Goal: Complete application form

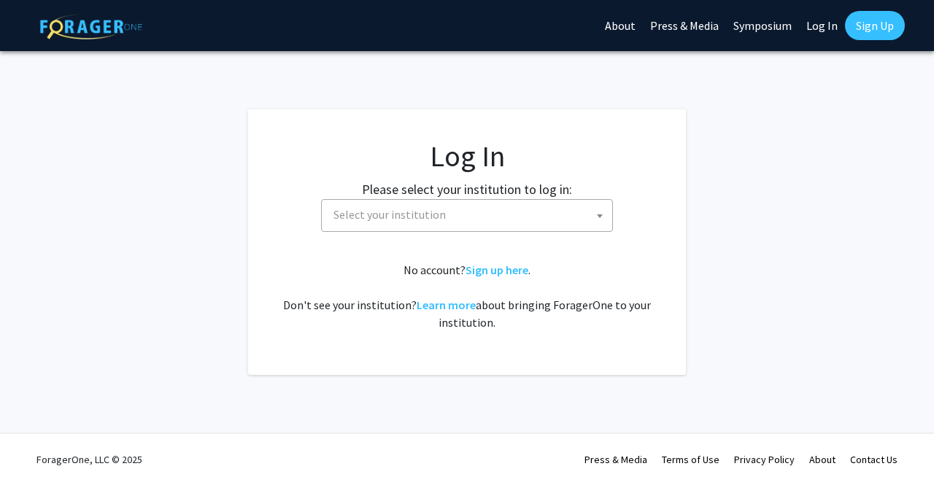
select select
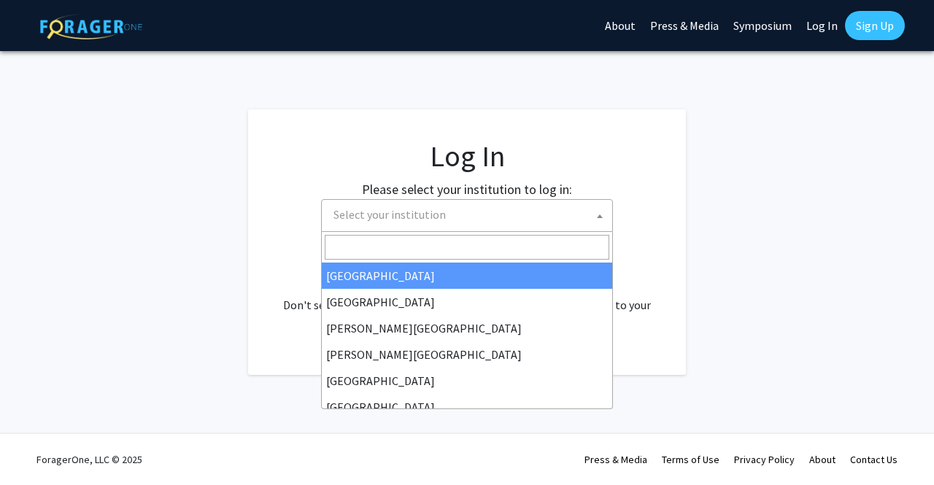
click at [536, 211] on span "Select your institution" at bounding box center [470, 215] width 285 height 30
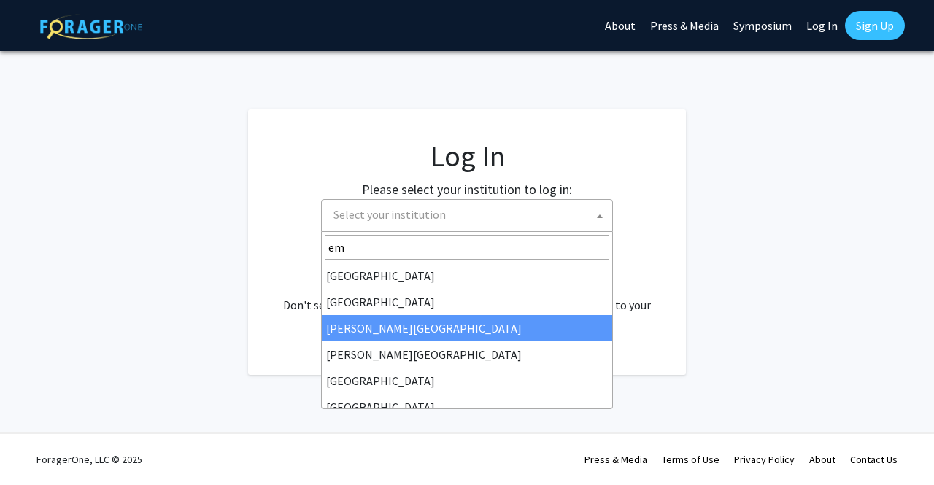
type input "emo"
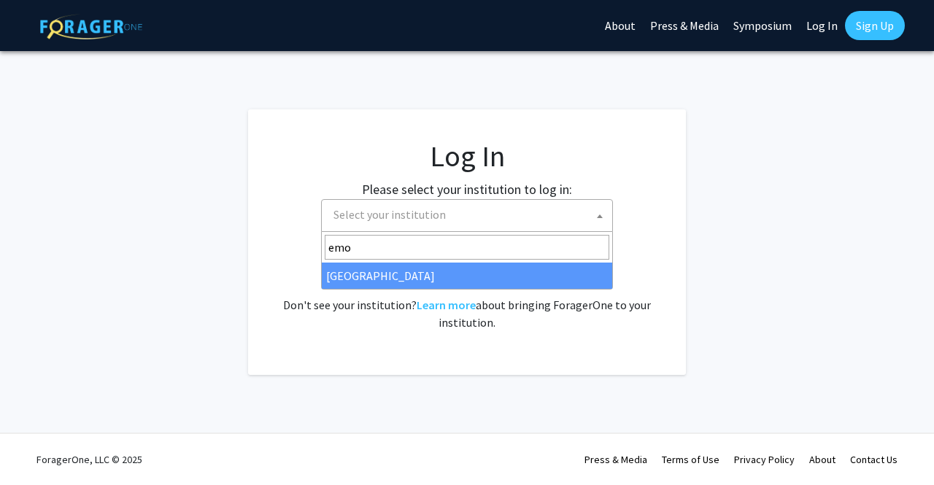
select select "12"
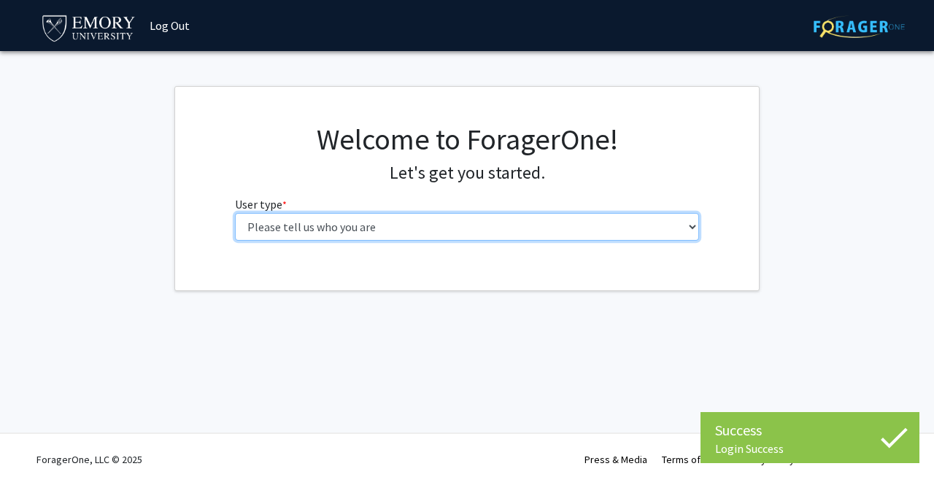
click at [244, 227] on select "Please tell us who you are Undergraduate Student Master's Student Doctoral Cand…" at bounding box center [467, 227] width 465 height 28
select select "1: undergrad"
click at [235, 213] on select "Please tell us who you are Undergraduate Student Master's Student Doctoral Cand…" at bounding box center [467, 227] width 465 height 28
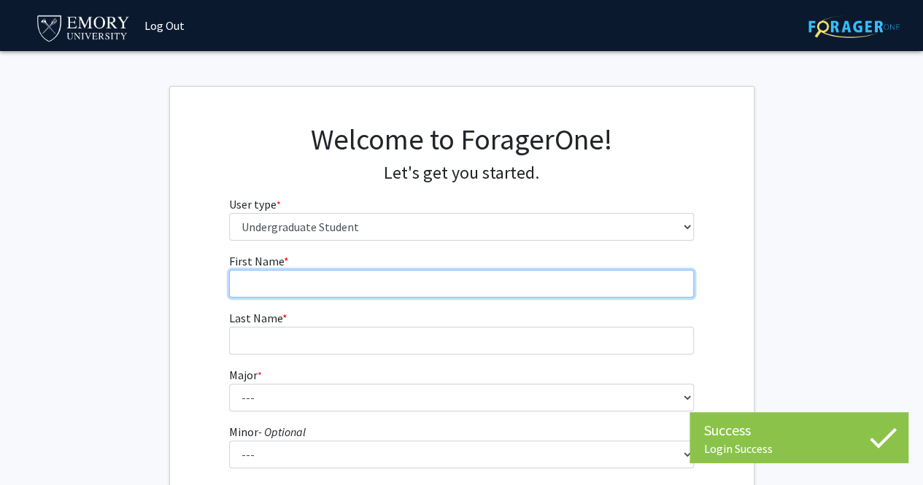
click at [292, 272] on input "First Name * required" at bounding box center [461, 284] width 465 height 28
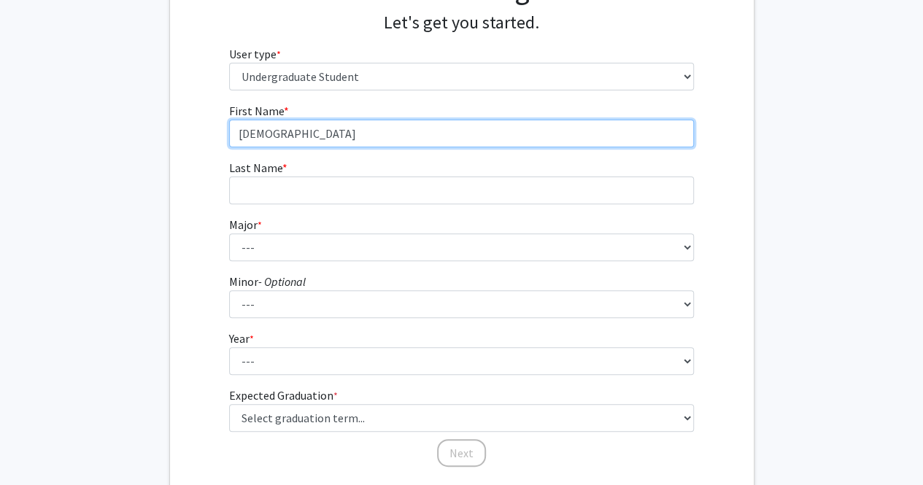
scroll to position [156, 0]
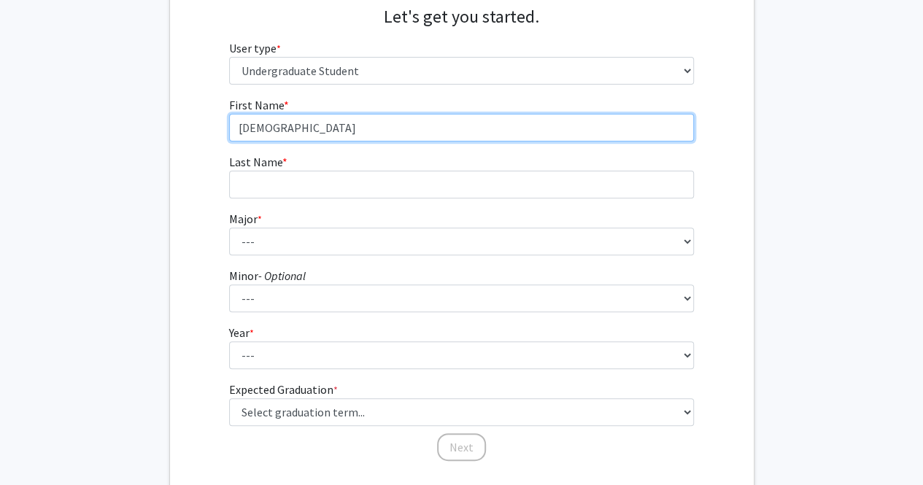
type input "[DEMOGRAPHIC_DATA]"
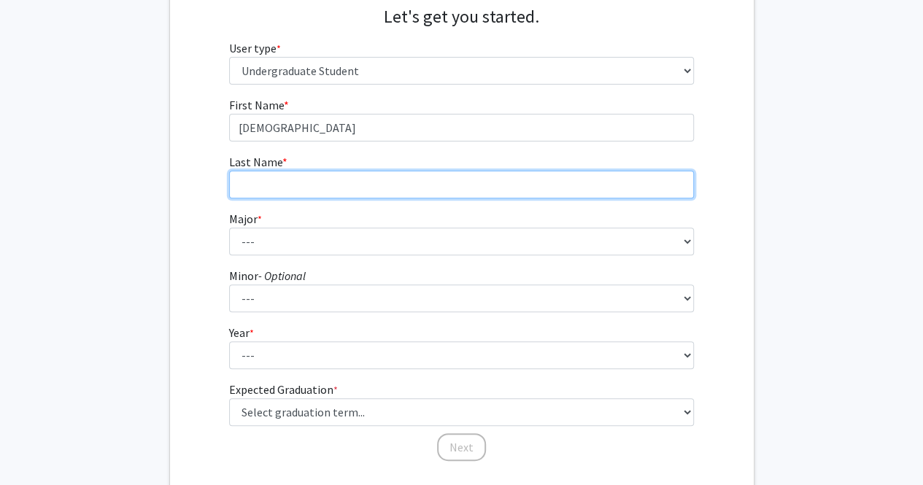
click at [299, 177] on input "Last Name * required" at bounding box center [461, 185] width 465 height 28
type input "[PERSON_NAME]"
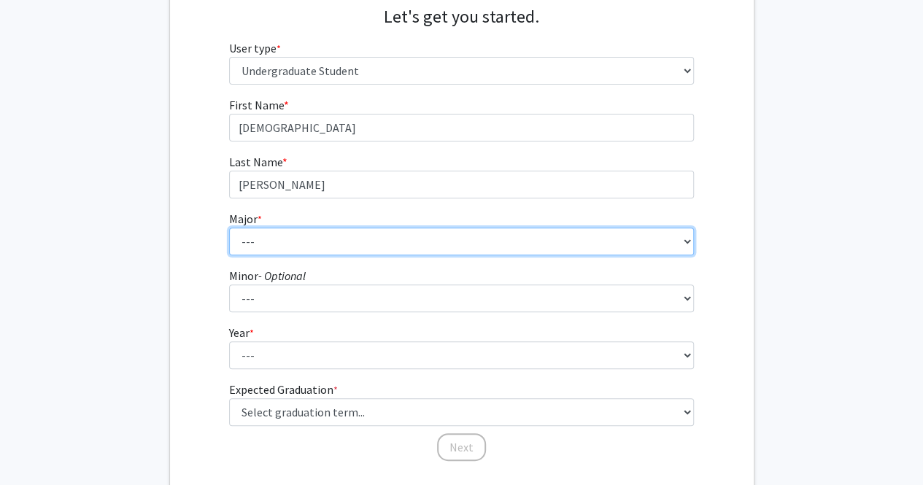
click at [294, 236] on select "--- Accounting African American Studies African Studies American Studies Analyt…" at bounding box center [461, 242] width 465 height 28
select select "56: 1016"
click at [229, 228] on select "--- Accounting African American Studies African Studies American Studies Analyt…" at bounding box center [461, 242] width 465 height 28
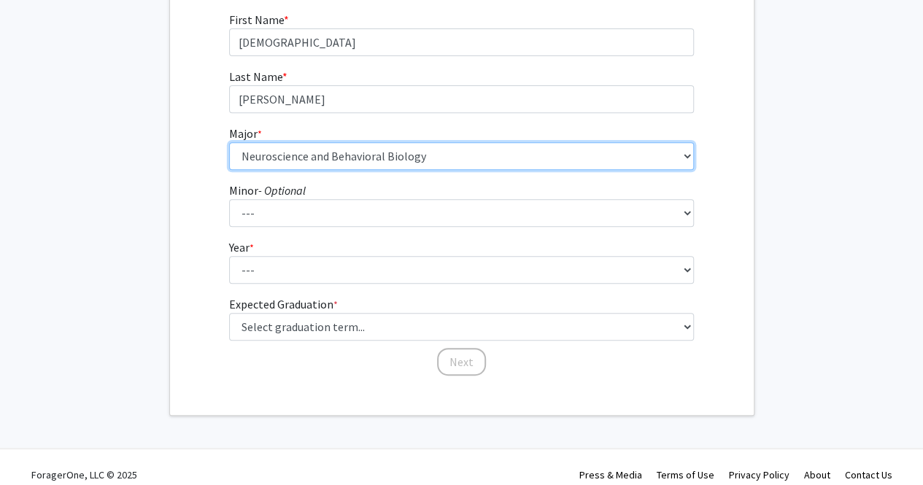
scroll to position [247, 0]
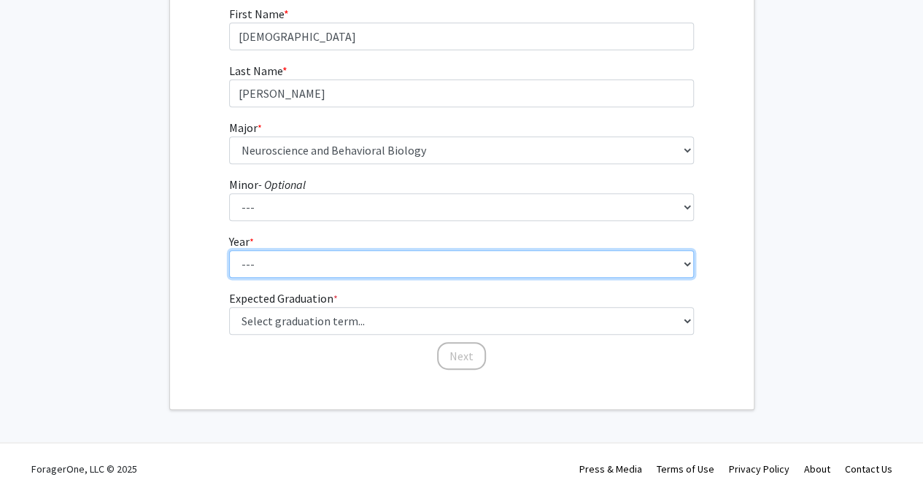
click at [305, 268] on select "--- First-year Sophomore Junior Senior Postbaccalaureate Certificate" at bounding box center [461, 264] width 465 height 28
select select "1: first-year"
click at [229, 250] on select "--- First-year Sophomore Junior Senior Postbaccalaureate Certificate" at bounding box center [461, 264] width 465 height 28
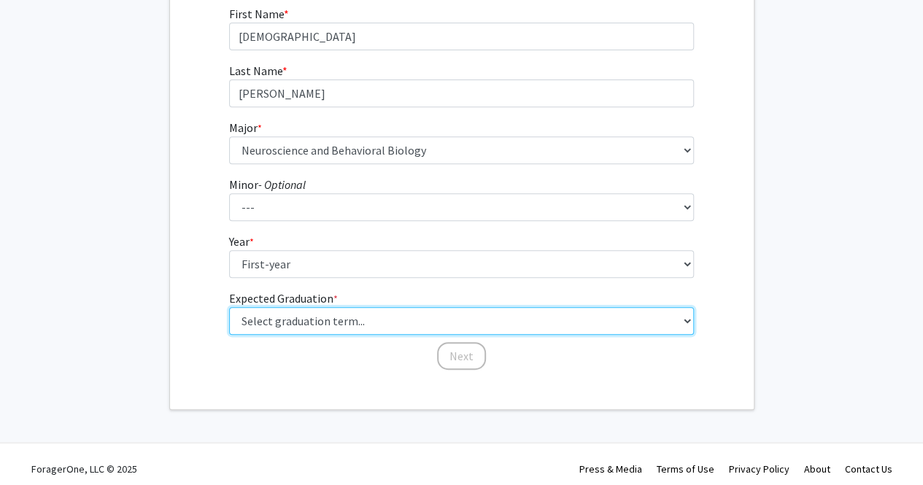
click at [283, 317] on select "Select graduation term... Spring 2025 Summer 2025 Fall 2025 Winter 2025 Spring …" at bounding box center [461, 321] width 465 height 28
select select "17: spring_2029"
click at [229, 307] on select "Select graduation term... Spring 2025 Summer 2025 Fall 2025 Winter 2025 Spring …" at bounding box center [461, 321] width 465 height 28
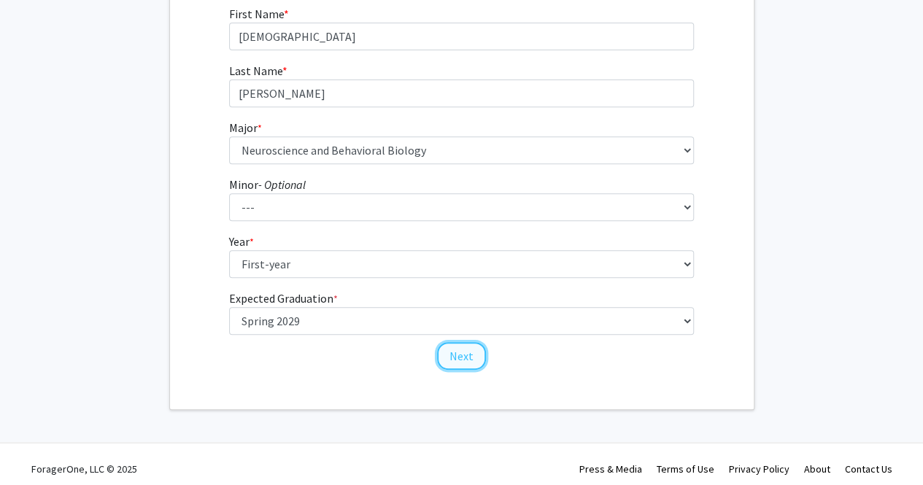
click at [452, 352] on button "Next" at bounding box center [461, 356] width 49 height 28
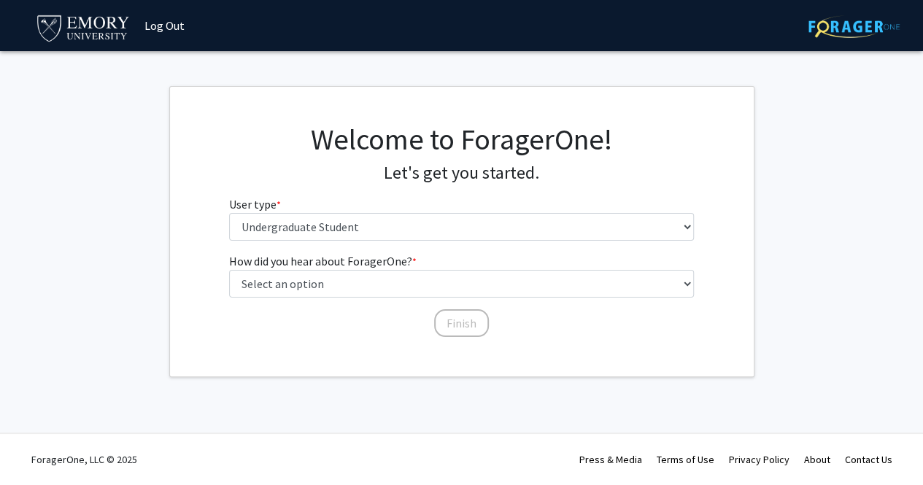
scroll to position [0, 0]
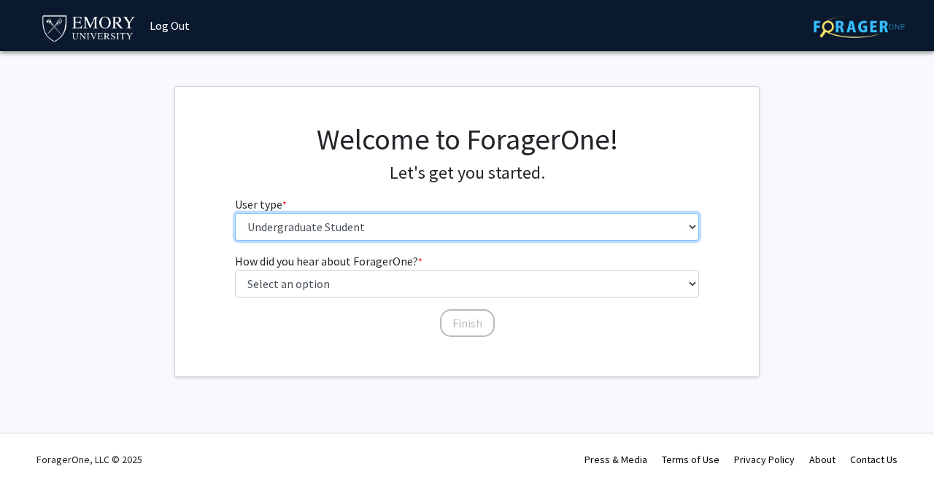
click at [452, 213] on select "Please tell us who you are Undergraduate Student Master's Student Doctoral Cand…" at bounding box center [467, 227] width 465 height 28
click at [235, 213] on select "Please tell us who you are Undergraduate Student Master's Student Doctoral Cand…" at bounding box center [467, 227] width 465 height 28
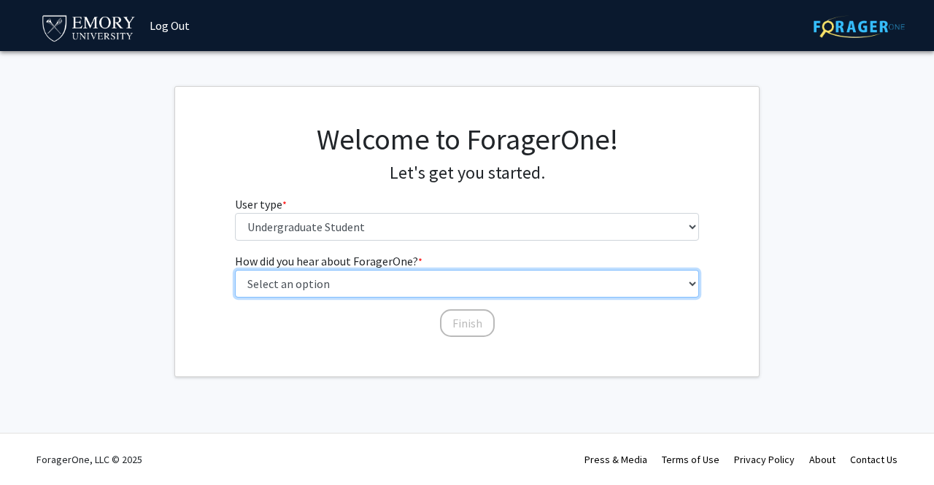
click at [458, 287] on select "Select an option Peer/student recommendation Faculty/staff recommendation Unive…" at bounding box center [467, 284] width 465 height 28
select select "1: peer_recommendation"
click at [235, 270] on select "Select an option Peer/student recommendation Faculty/staff recommendation Unive…" at bounding box center [467, 284] width 465 height 28
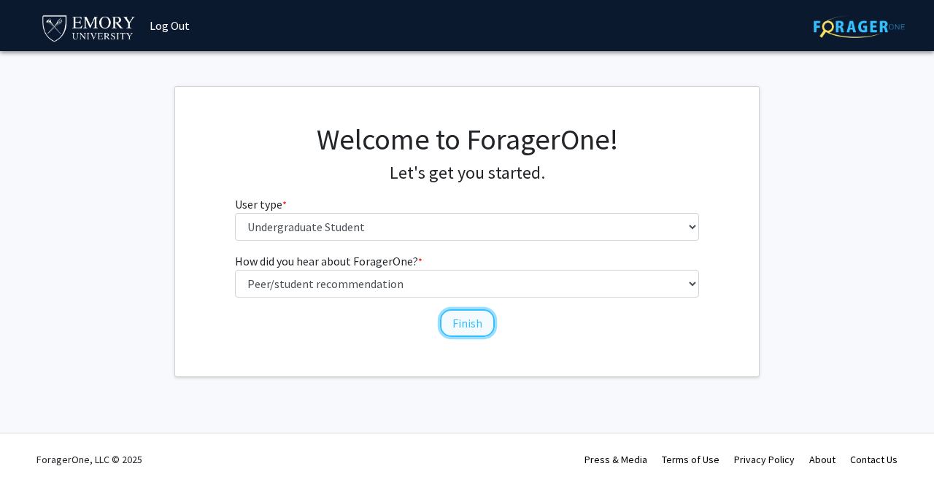
click at [455, 323] on button "Finish" at bounding box center [467, 323] width 55 height 28
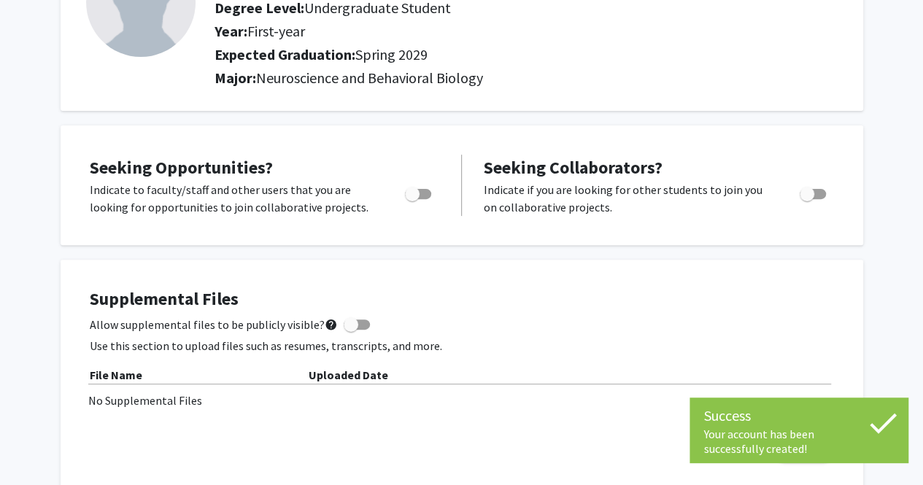
scroll to position [150, 0]
click at [425, 192] on span "Toggle" at bounding box center [418, 193] width 26 height 10
click at [412, 198] on input "Are you actively seeking opportunities?" at bounding box center [412, 198] width 1 height 1
checkbox input "true"
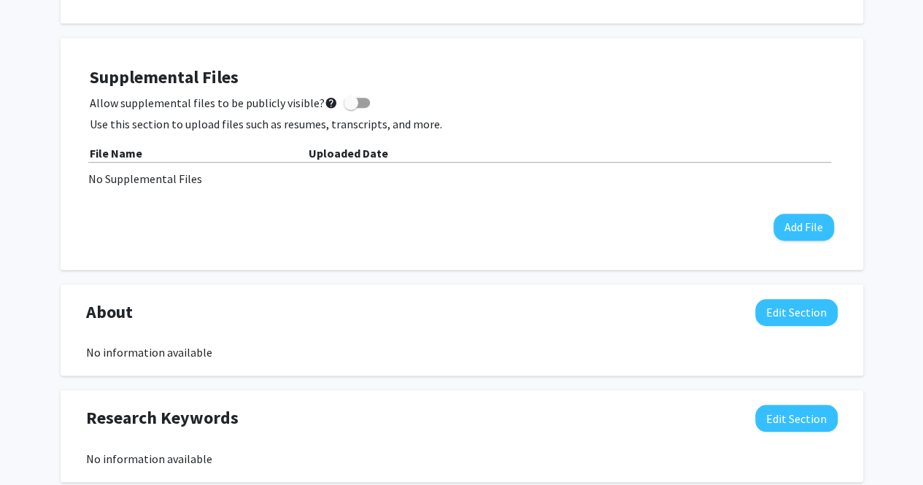
scroll to position [0, 0]
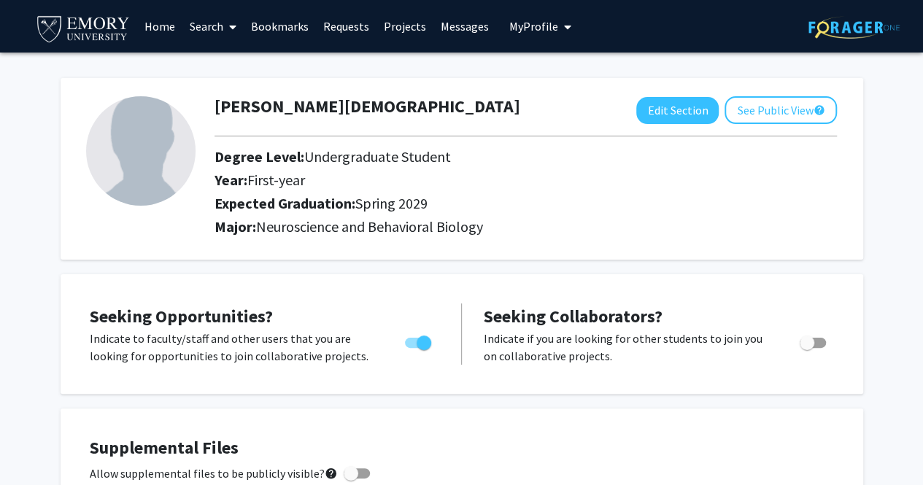
click at [423, 27] on link "Projects" at bounding box center [405, 26] width 57 height 51
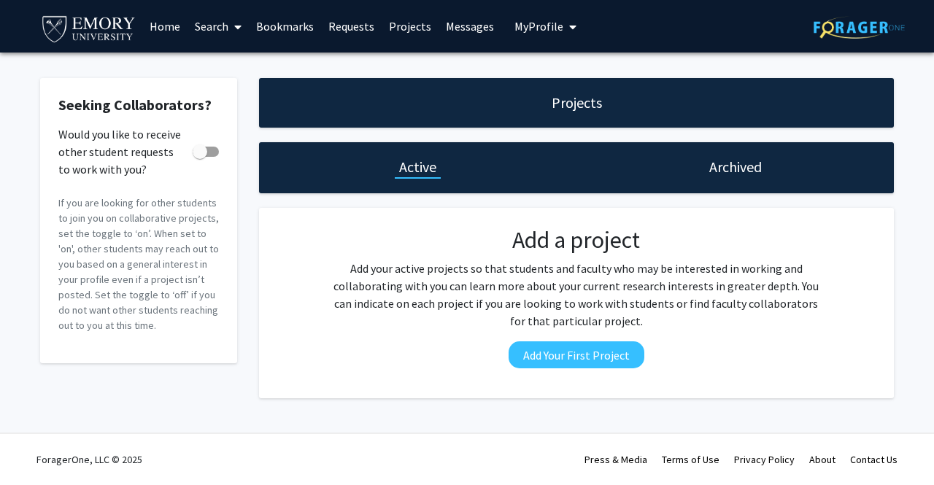
click at [165, 20] on link "Home" at bounding box center [164, 26] width 45 height 51
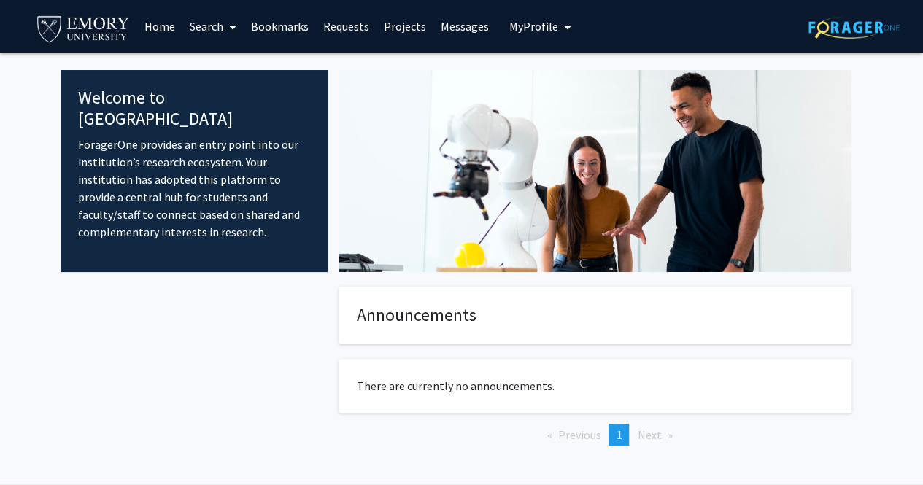
click at [212, 25] on link "Search" at bounding box center [212, 26] width 61 height 51
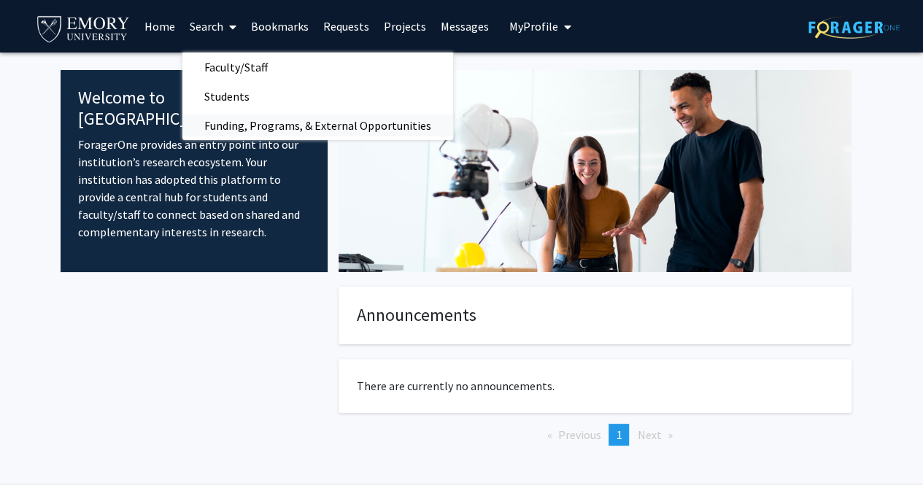
click at [239, 119] on span "Funding, Programs, & External Opportunities" at bounding box center [317, 125] width 271 height 29
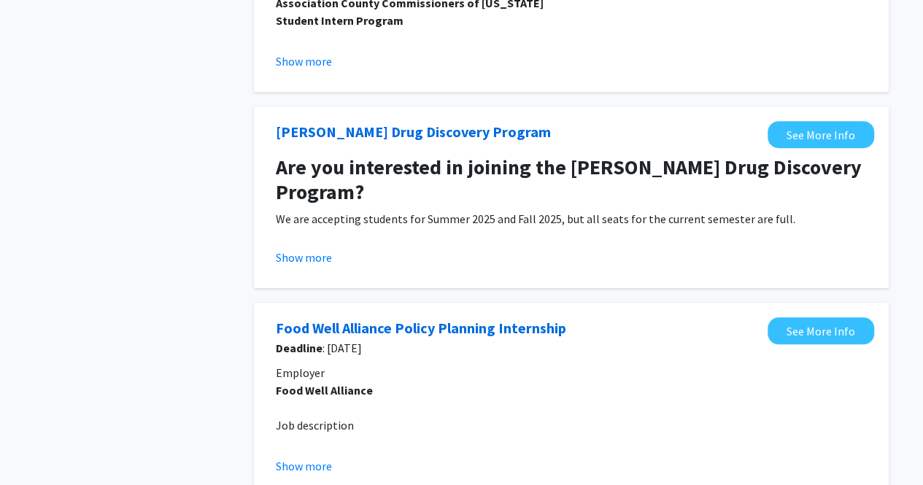
scroll to position [481, 0]
